Goal: Entertainment & Leisure: Consume media (video, audio)

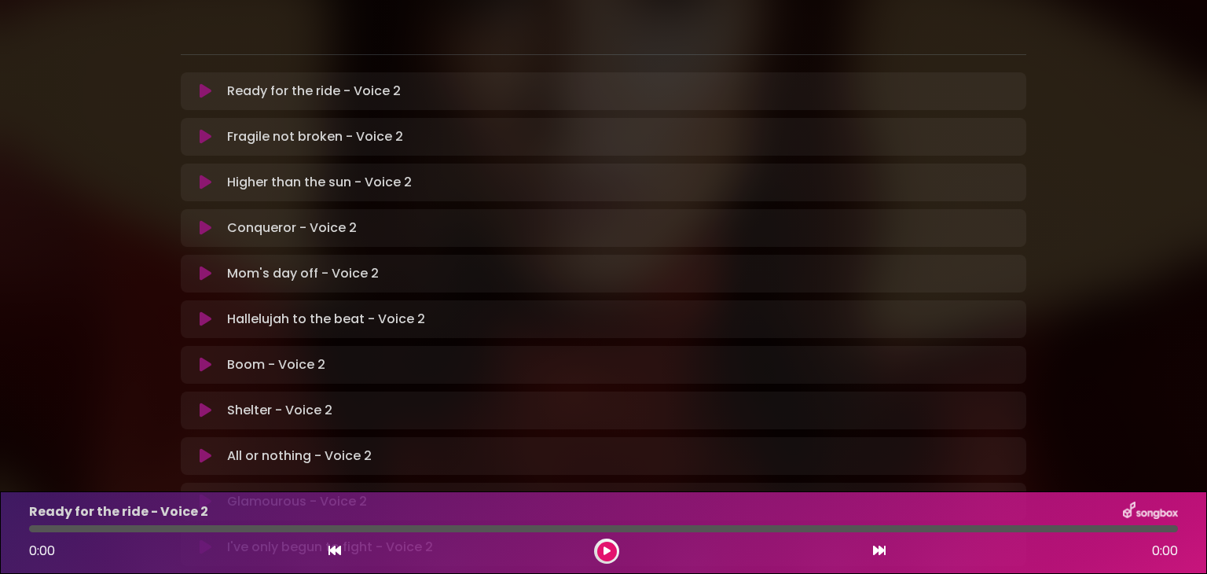
scroll to position [305, 0]
click at [262, 357] on p "Boom - Voice 2 Loading Track..." at bounding box center [276, 366] width 98 height 19
click at [205, 358] on icon at bounding box center [206, 366] width 12 height 16
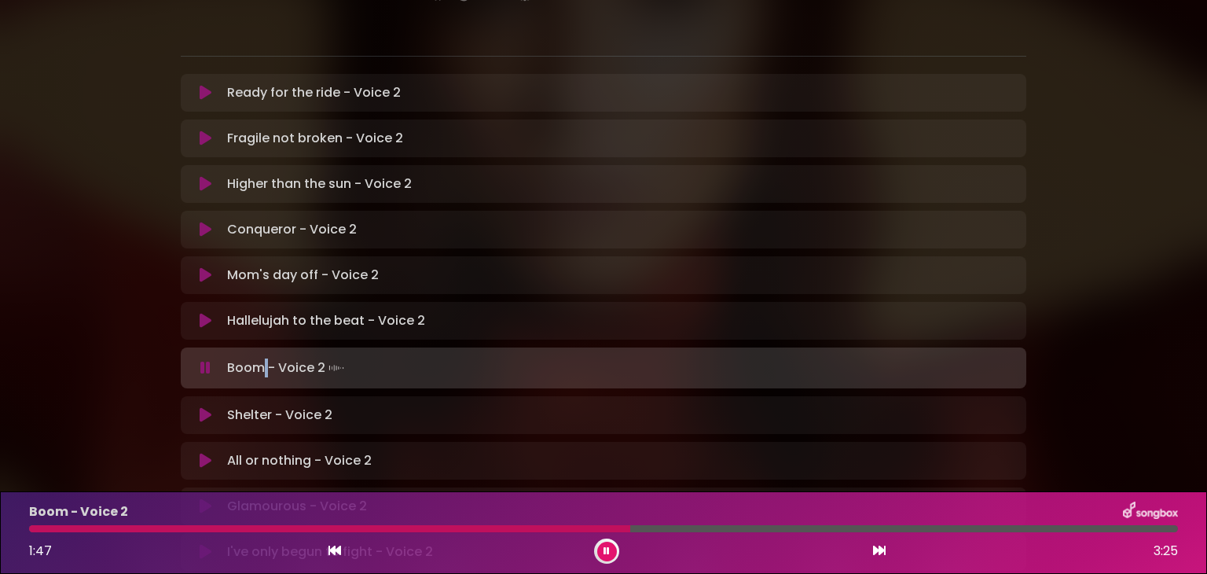
click at [605, 555] on icon at bounding box center [607, 550] width 6 height 9
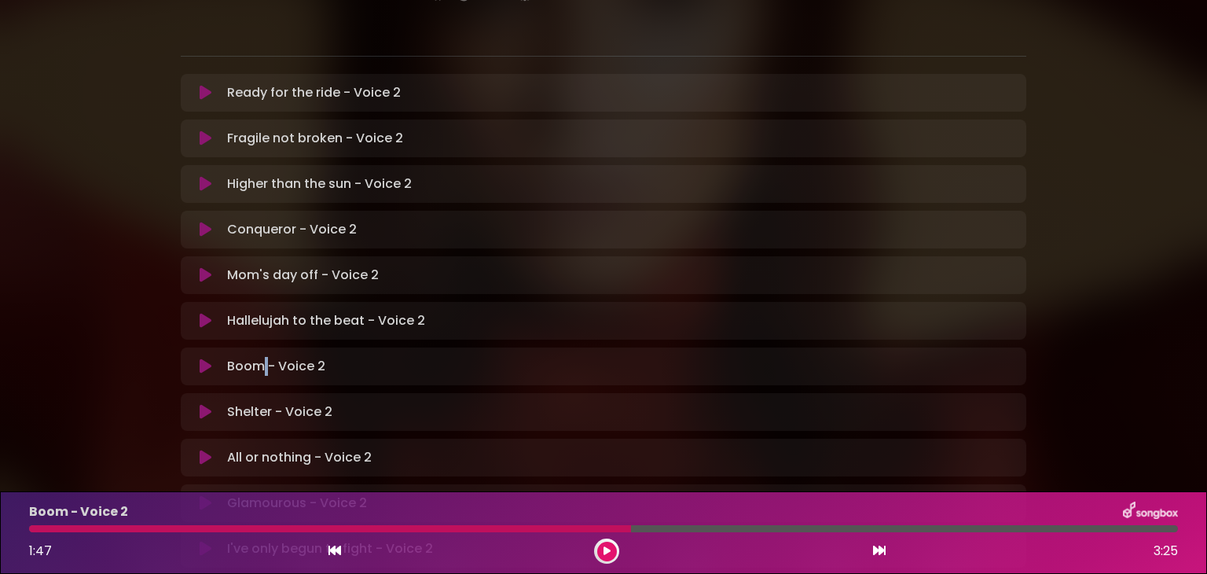
click at [605, 547] on icon at bounding box center [607, 550] width 7 height 9
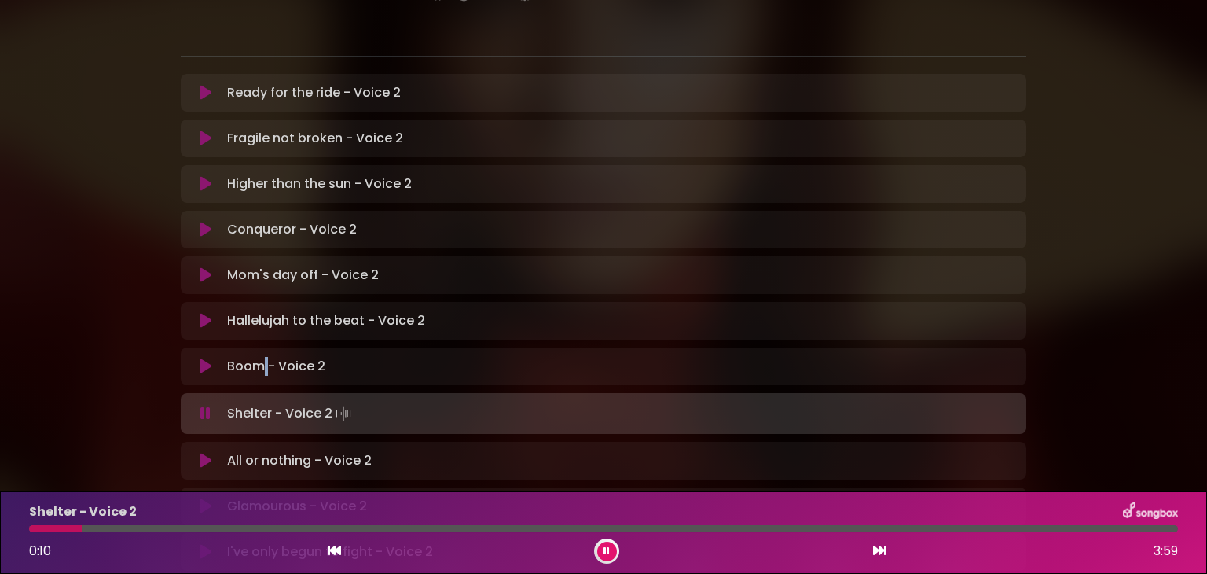
click at [607, 552] on icon at bounding box center [607, 550] width 6 height 9
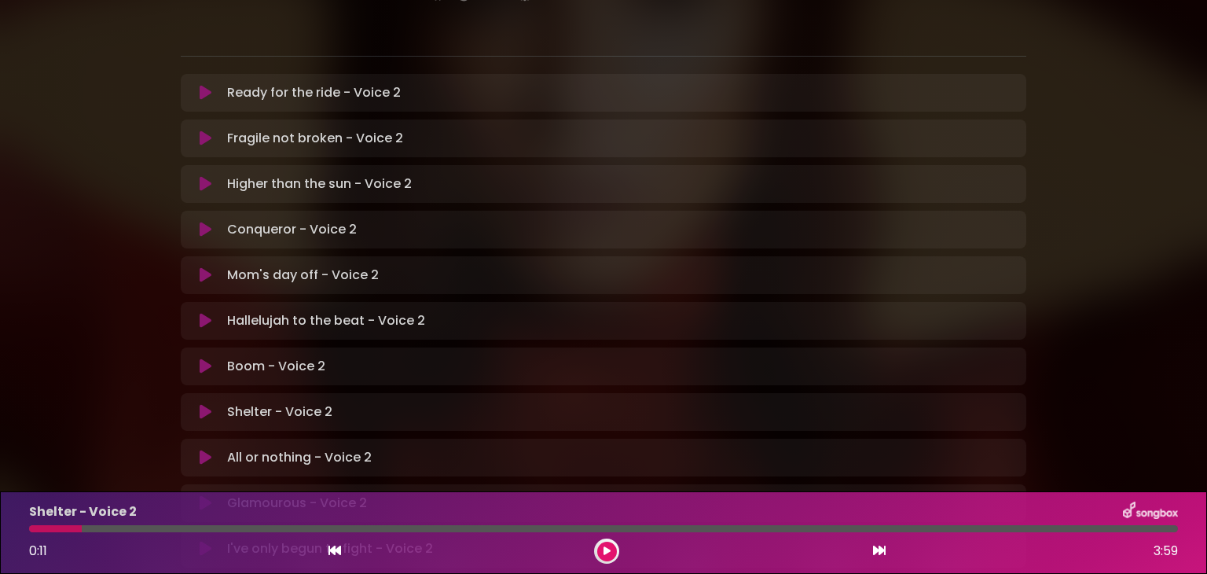
click at [31, 530] on div at bounding box center [55, 528] width 53 height 7
click at [607, 543] on button at bounding box center [607, 551] width 20 height 20
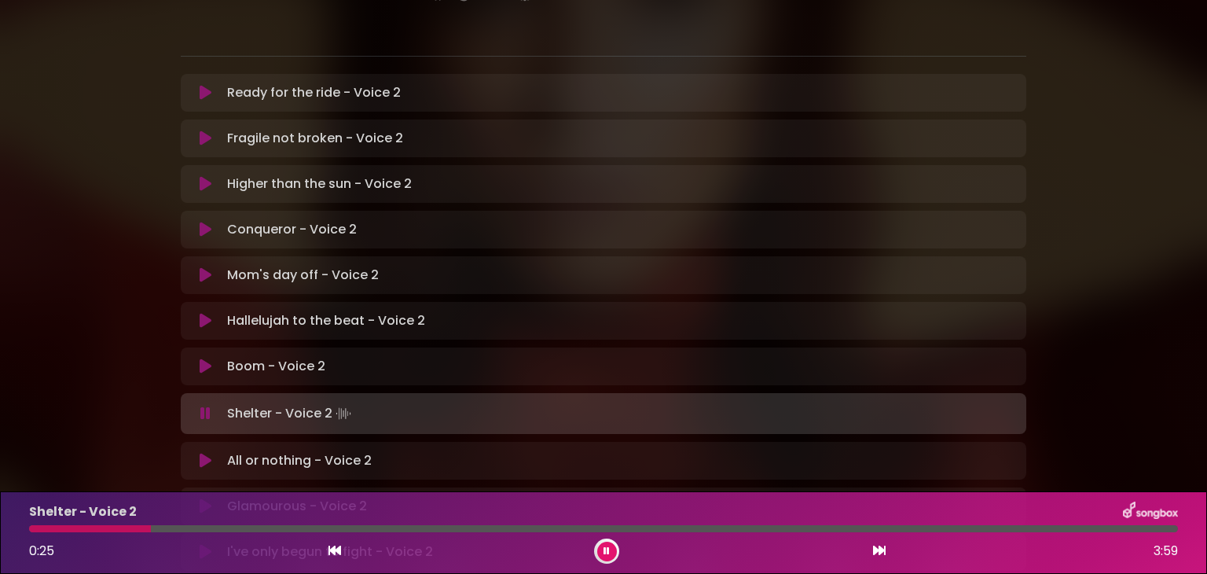
click at [607, 546] on icon at bounding box center [607, 550] width 6 height 9
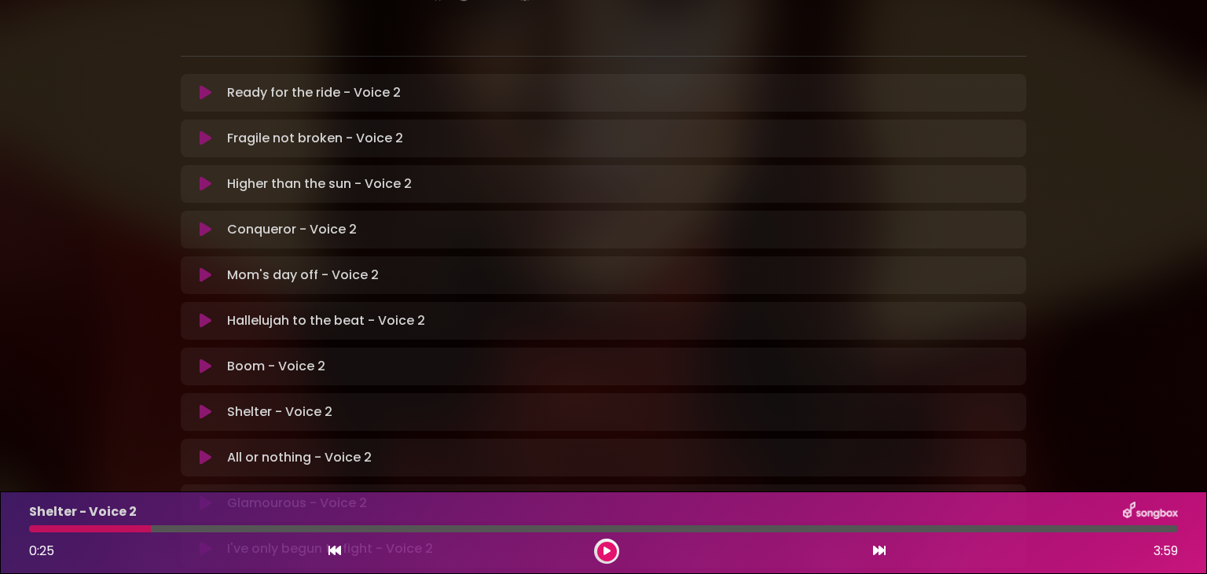
click at [30, 528] on div at bounding box center [90, 528] width 122 height 7
click at [32, 525] on div at bounding box center [90, 528] width 122 height 7
click at [31, 531] on div at bounding box center [90, 528] width 122 height 7
click at [604, 556] on button at bounding box center [607, 551] width 20 height 20
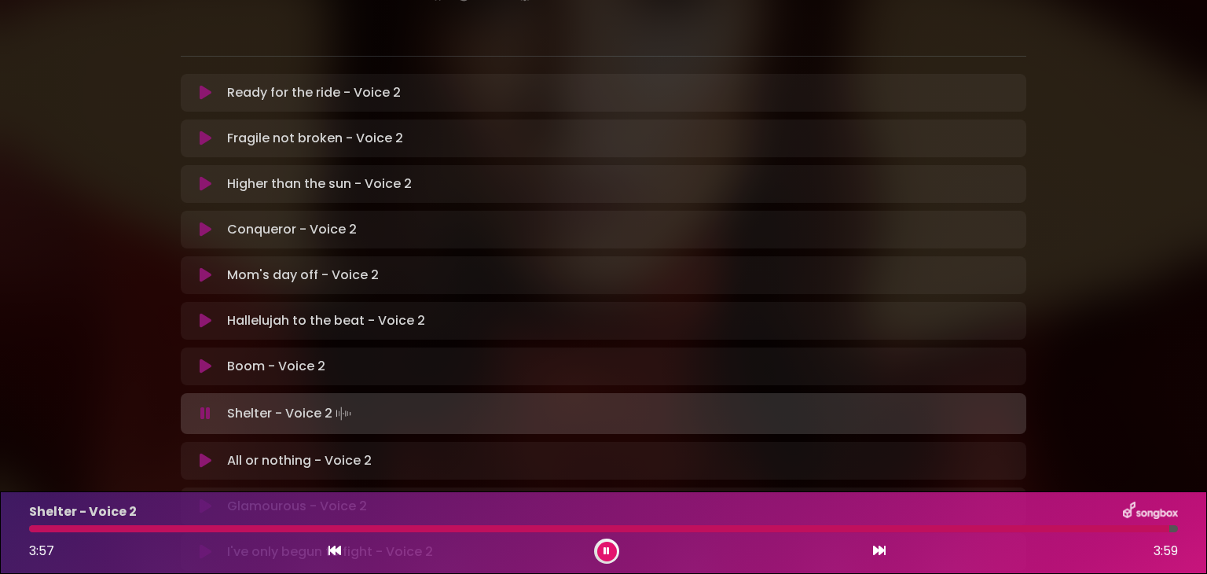
click at [602, 546] on button at bounding box center [607, 551] width 20 height 20
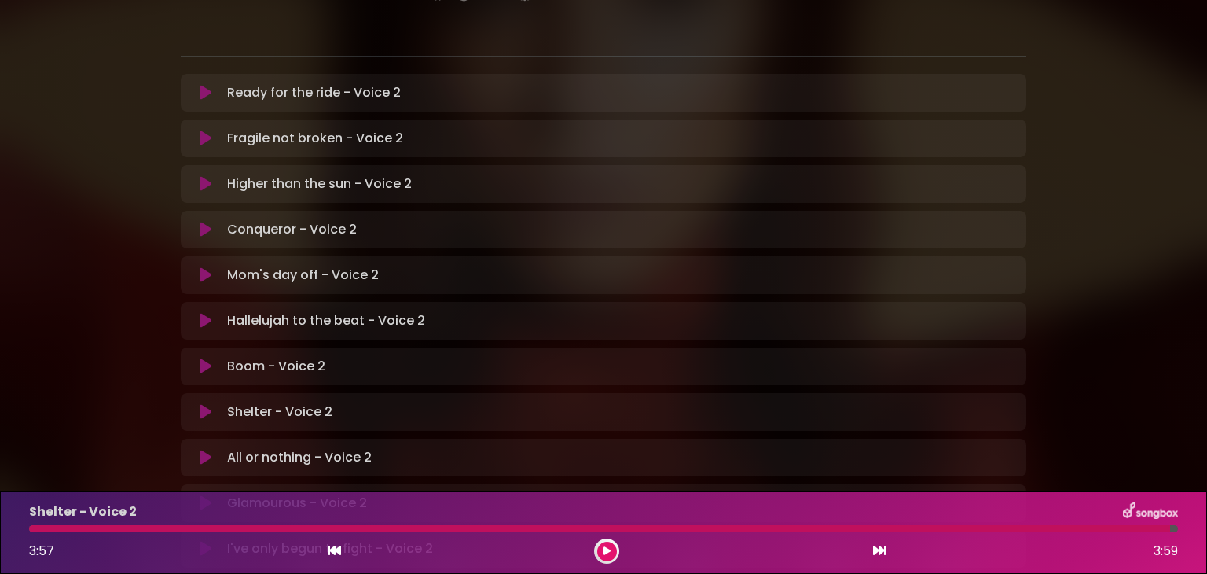
click at [35, 530] on div at bounding box center [599, 528] width 1141 height 7
click at [601, 553] on button at bounding box center [607, 551] width 20 height 20
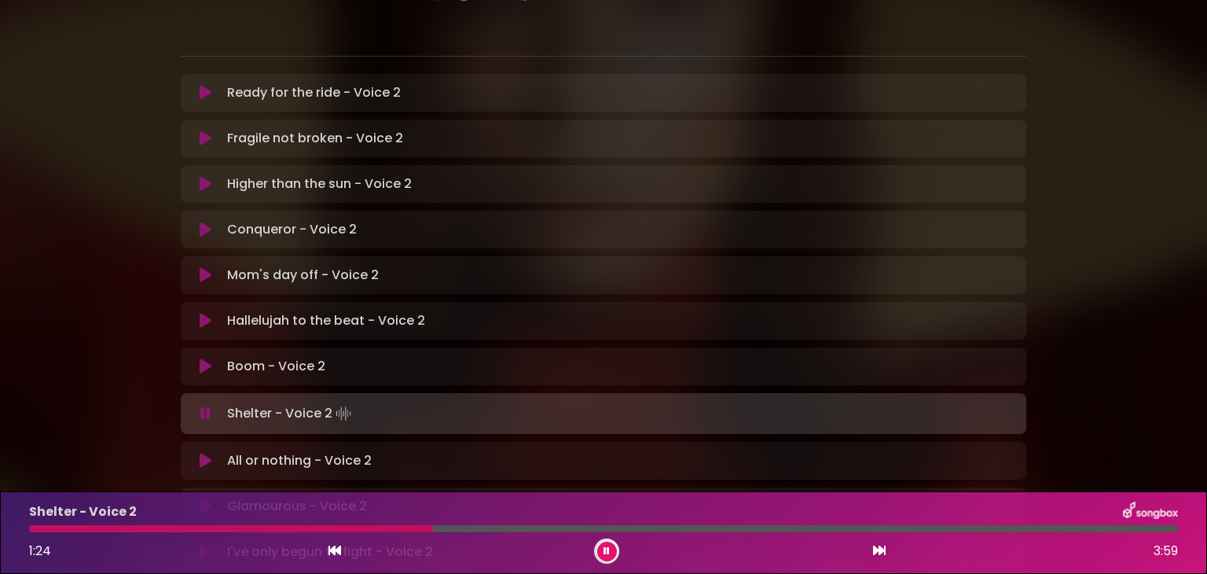
click at [601, 553] on button at bounding box center [607, 551] width 20 height 20
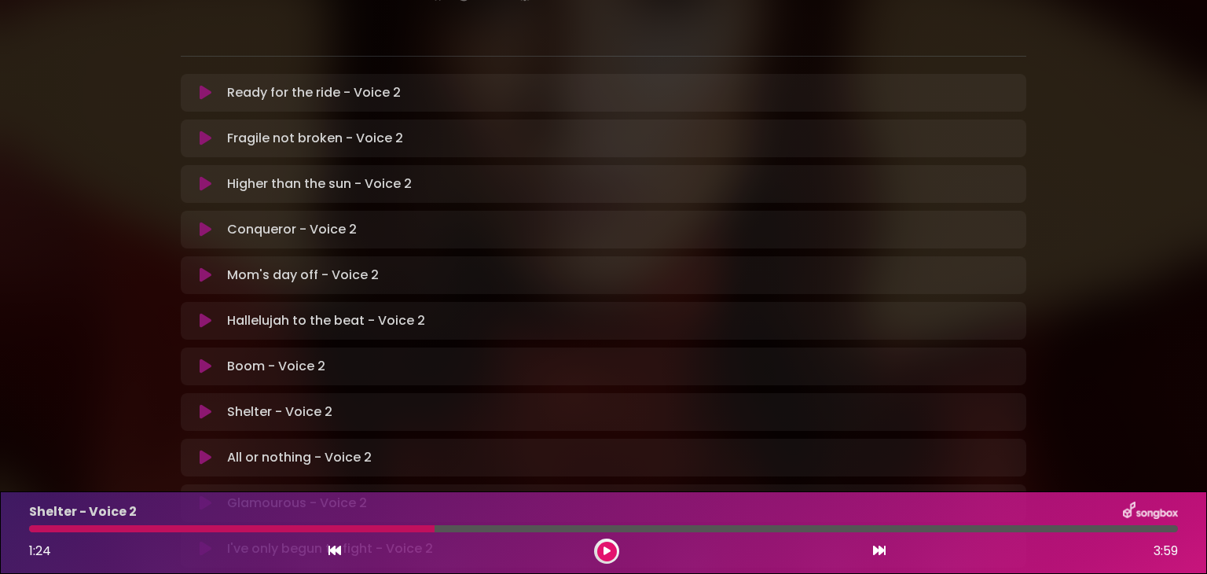
click at [359, 532] on div "Shelter - Voice 2 1:24 3:59" at bounding box center [604, 532] width 1168 height 62
click at [358, 527] on div at bounding box center [231, 528] width 405 height 7
click at [601, 551] on button at bounding box center [607, 551] width 20 height 20
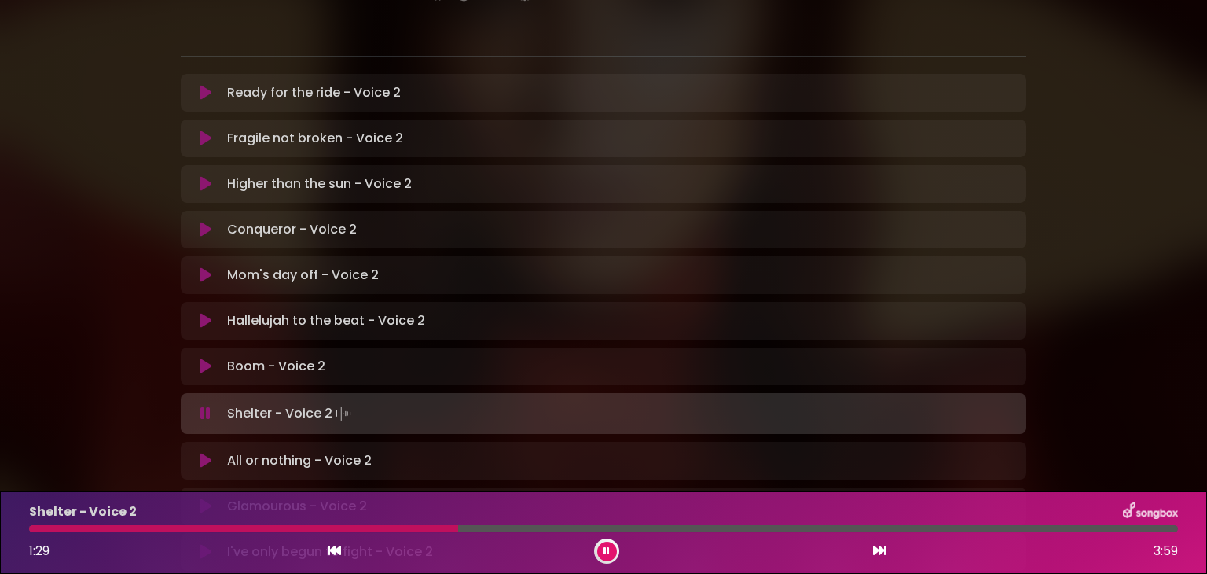
click at [354, 533] on div "Shelter - Voice 2 1:29 3:59" at bounding box center [604, 532] width 1168 height 62
click at [352, 517] on div "Shelter - Voice 2" at bounding box center [604, 511] width 1168 height 20
click at [354, 526] on div at bounding box center [251, 528] width 444 height 7
click at [354, 535] on div "Shelter - Voice 2 1:29 3:59" at bounding box center [604, 532] width 1168 height 62
click at [355, 527] on div at bounding box center [248, 528] width 438 height 7
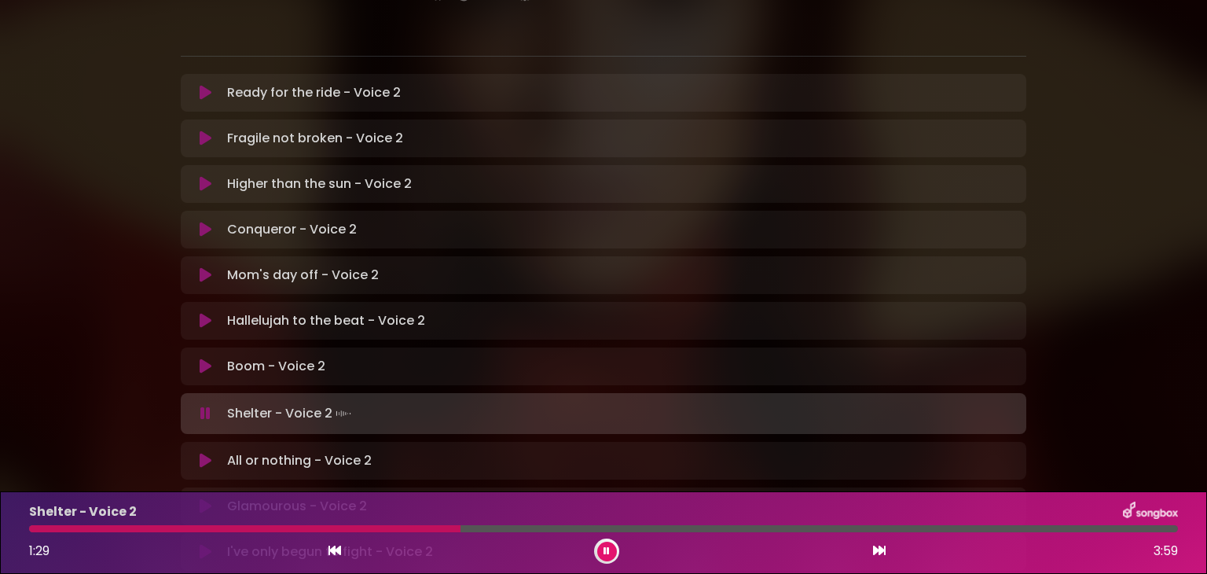
click at [357, 532] on div "Shelter - Voice 2 1:29 3:59" at bounding box center [604, 532] width 1168 height 62
click at [357, 527] on div at bounding box center [248, 528] width 438 height 7
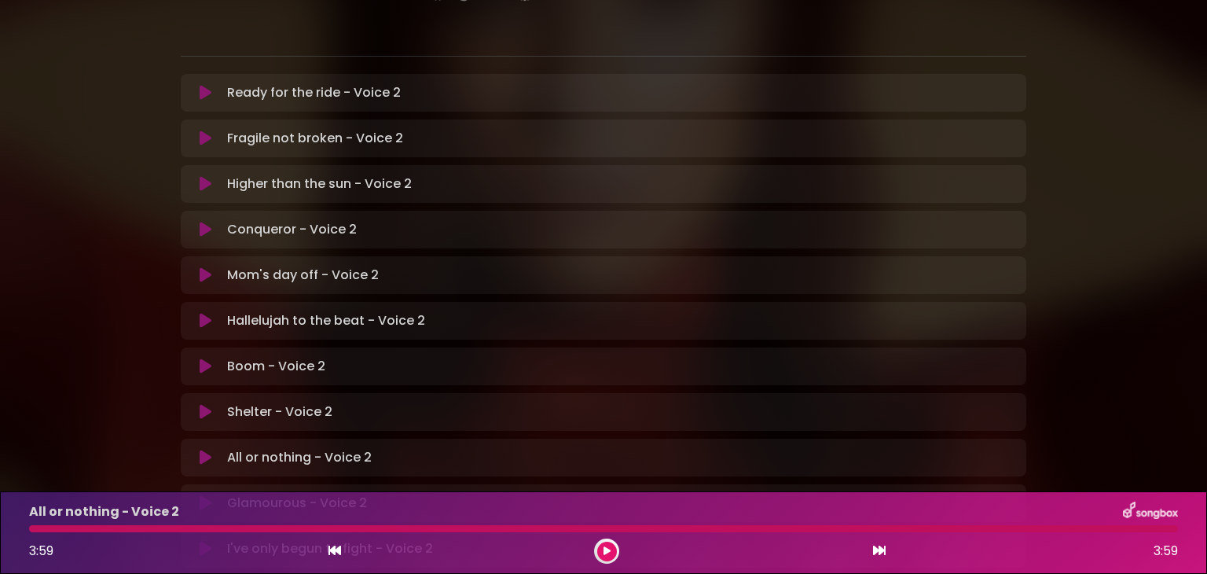
click at [604, 547] on icon at bounding box center [607, 550] width 7 height 9
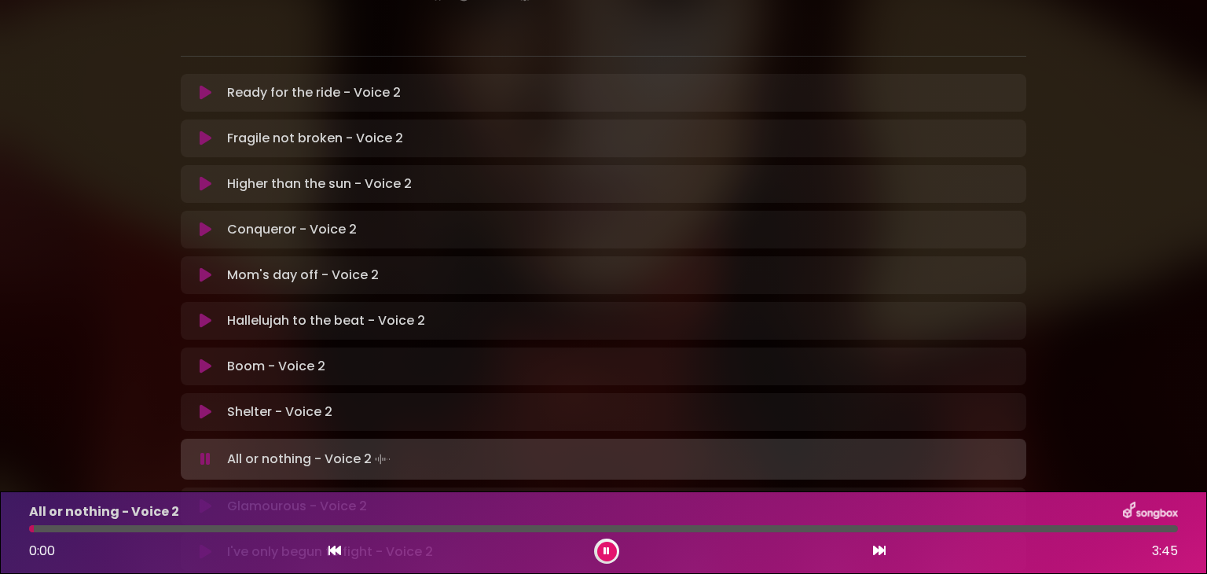
click at [604, 547] on icon at bounding box center [607, 550] width 6 height 9
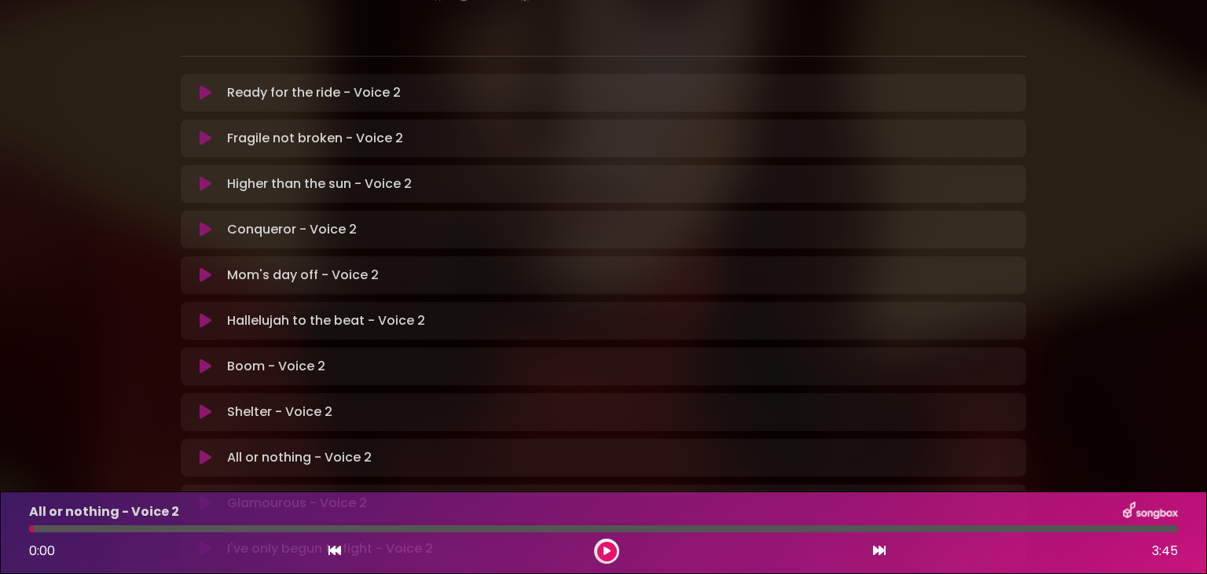
click at [609, 549] on icon at bounding box center [607, 550] width 7 height 9
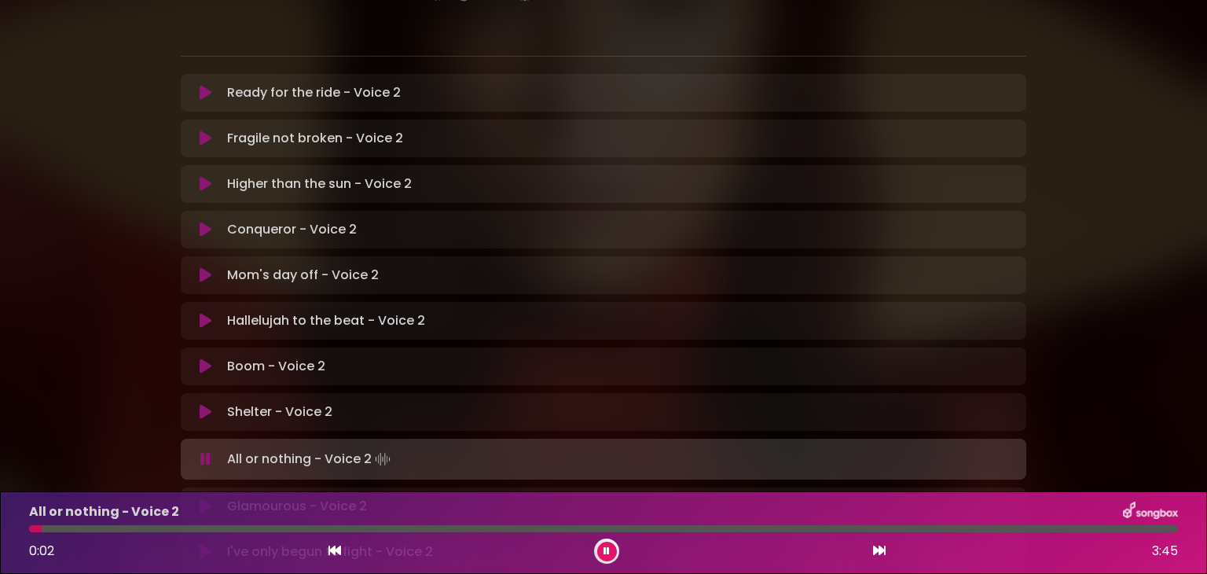
click at [609, 549] on icon at bounding box center [607, 550] width 6 height 9
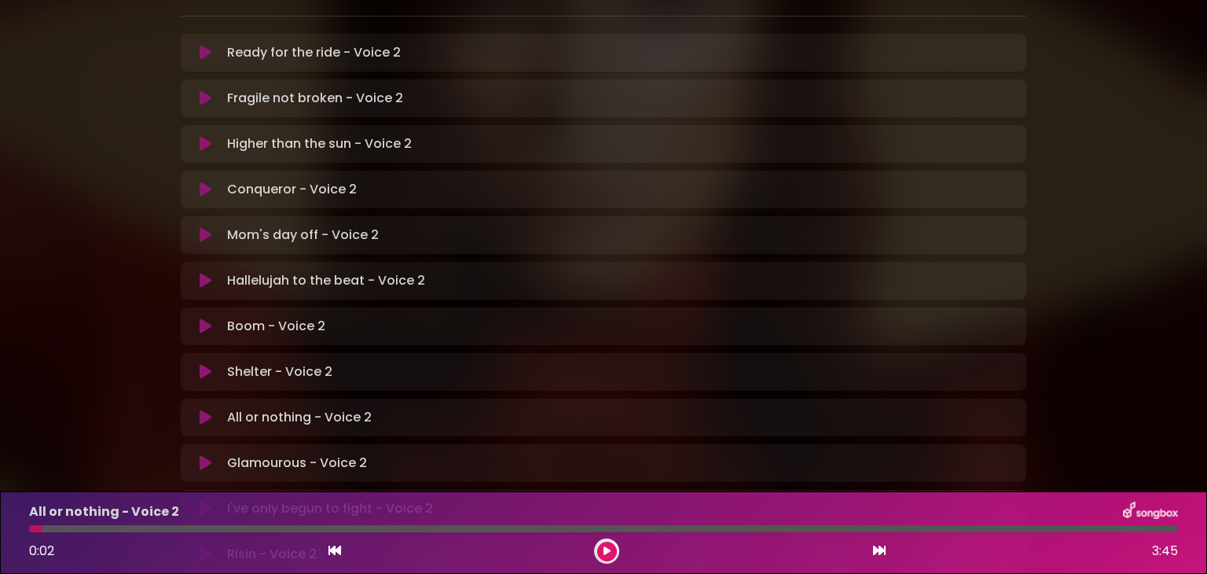
scroll to position [343, 0]
click at [609, 548] on icon at bounding box center [607, 550] width 7 height 9
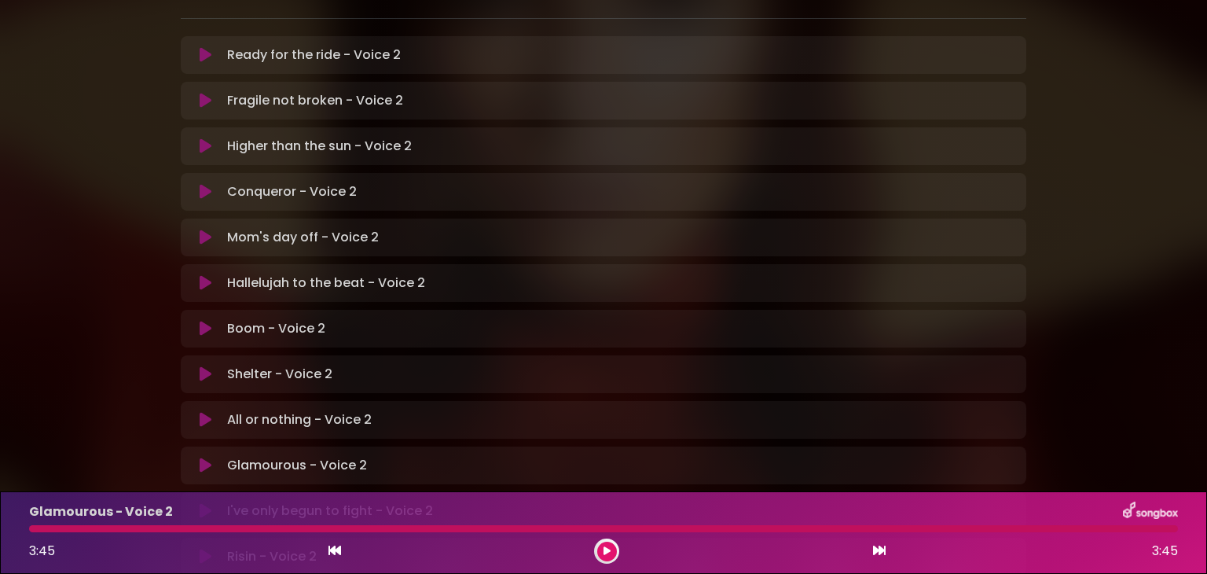
click at [607, 546] on icon at bounding box center [607, 550] width 7 height 9
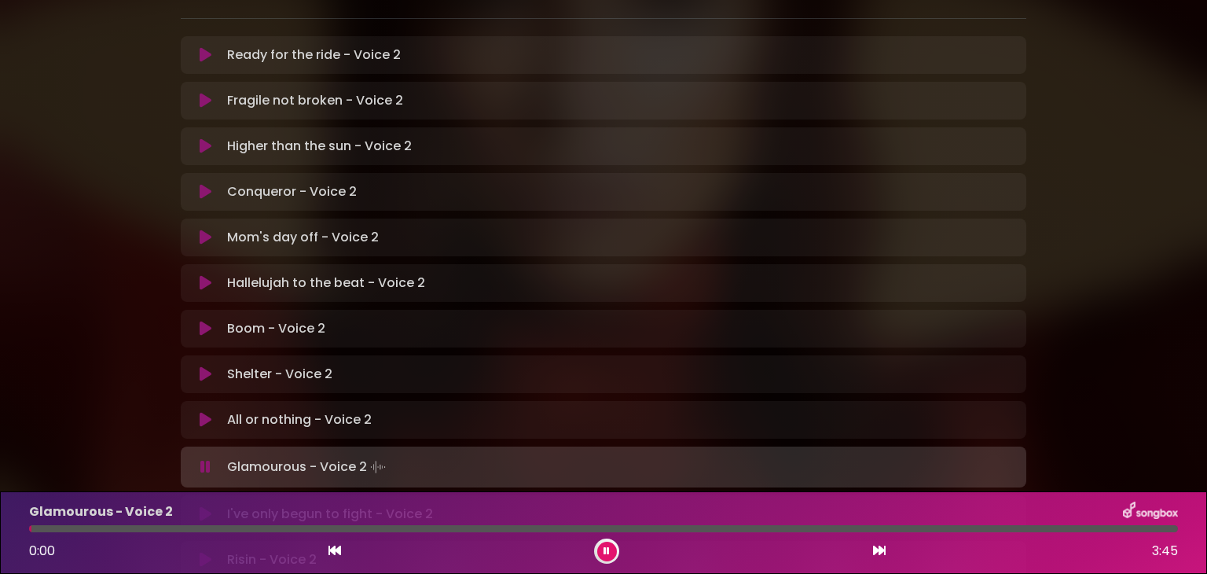
click at [607, 546] on icon at bounding box center [607, 550] width 6 height 9
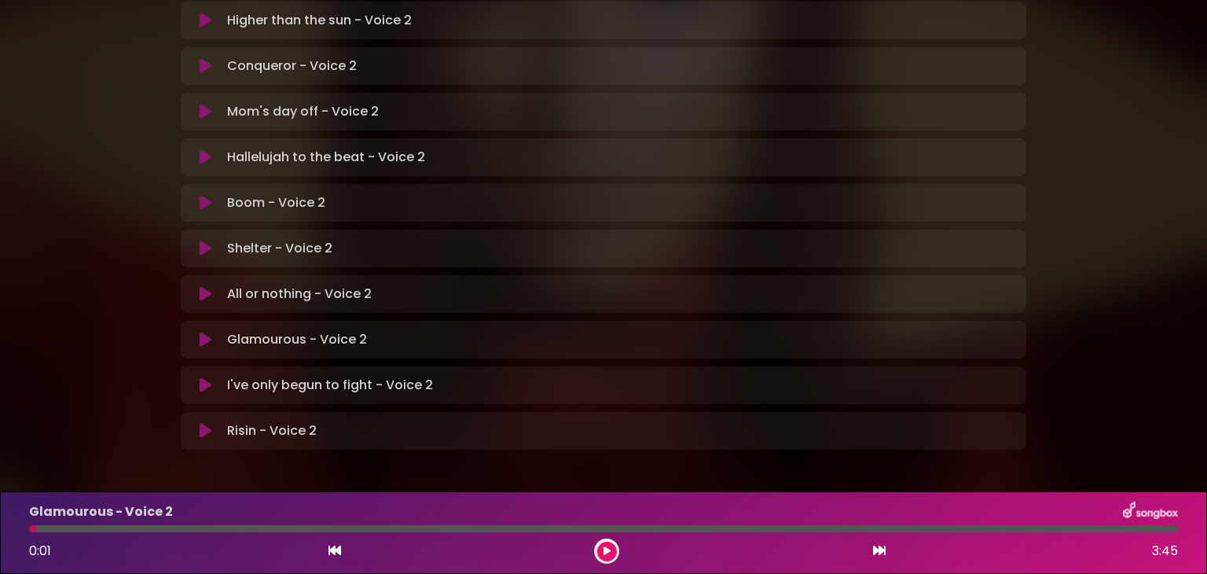
scroll to position [468, 0]
click at [260, 330] on p "Glamourous - Voice 2 Loading Track..." at bounding box center [297, 339] width 140 height 19
click at [604, 545] on button at bounding box center [607, 551] width 20 height 20
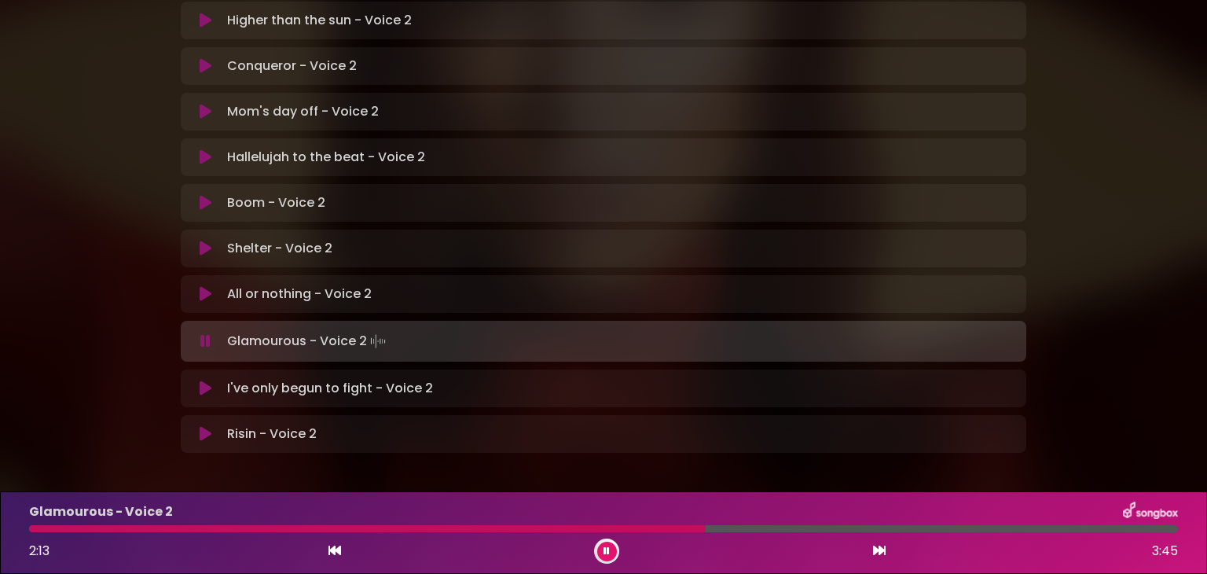
click at [606, 546] on icon at bounding box center [607, 550] width 6 height 9
